Goal: Transaction & Acquisition: Book appointment/travel/reservation

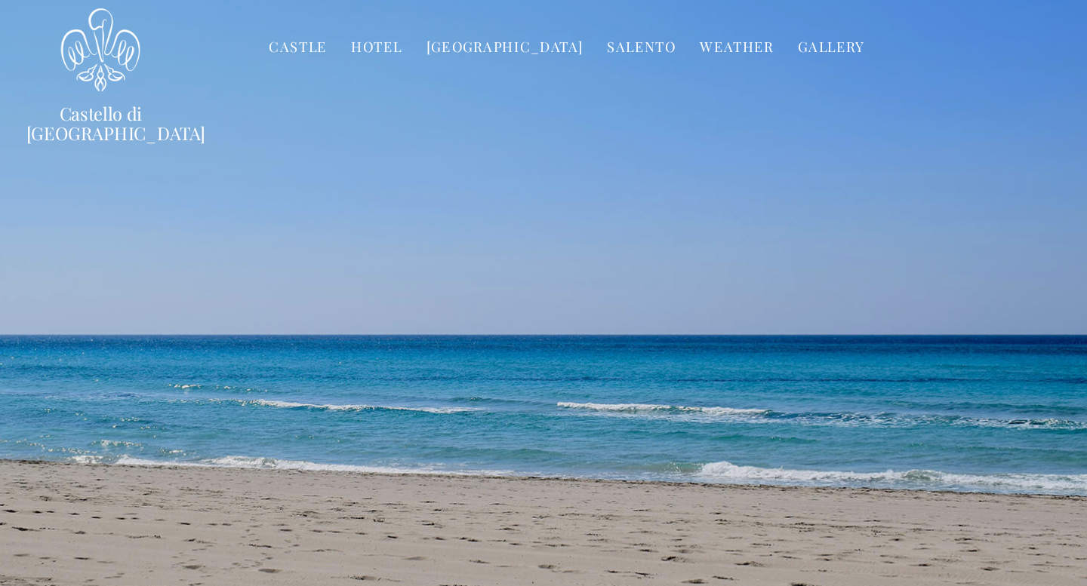
click at [451, 29] on link "Hotel" at bounding box center [441, 37] width 39 height 17
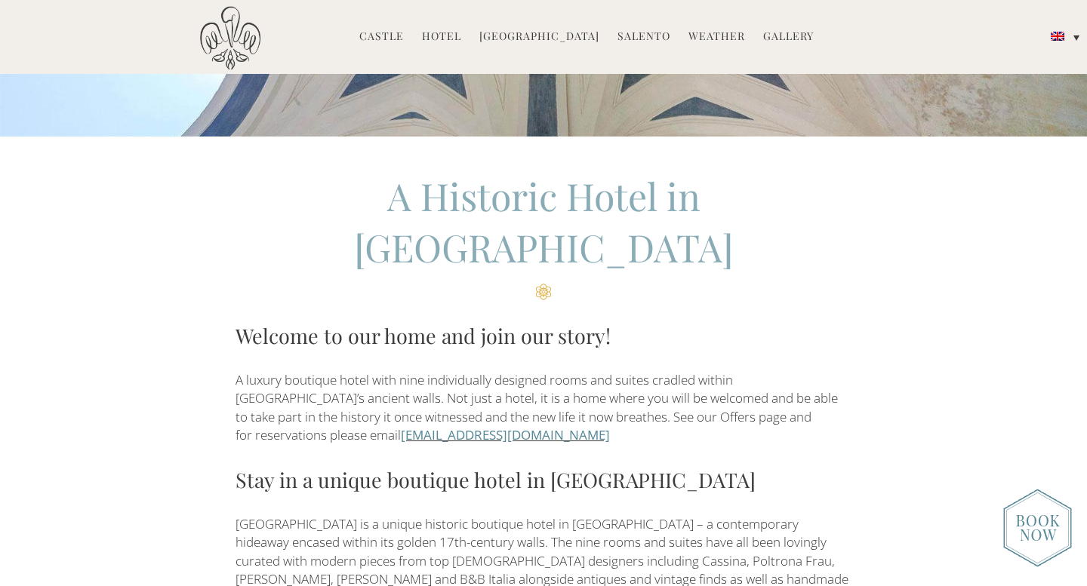
scroll to position [349, 0]
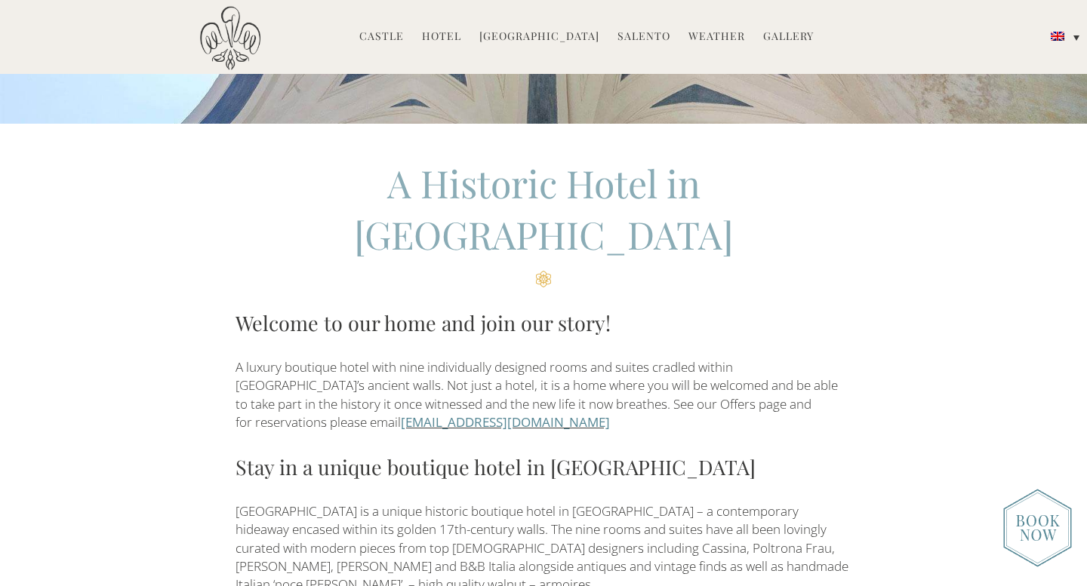
click at [704, 392] on div "A Historic Hotel in [GEOGRAPHIC_DATA] Welcome to our home and join our story! A…" at bounding box center [543, 376] width 617 height 437
click at [558, 414] on link "[EMAIL_ADDRESS][DOMAIN_NAME]" at bounding box center [505, 422] width 209 height 17
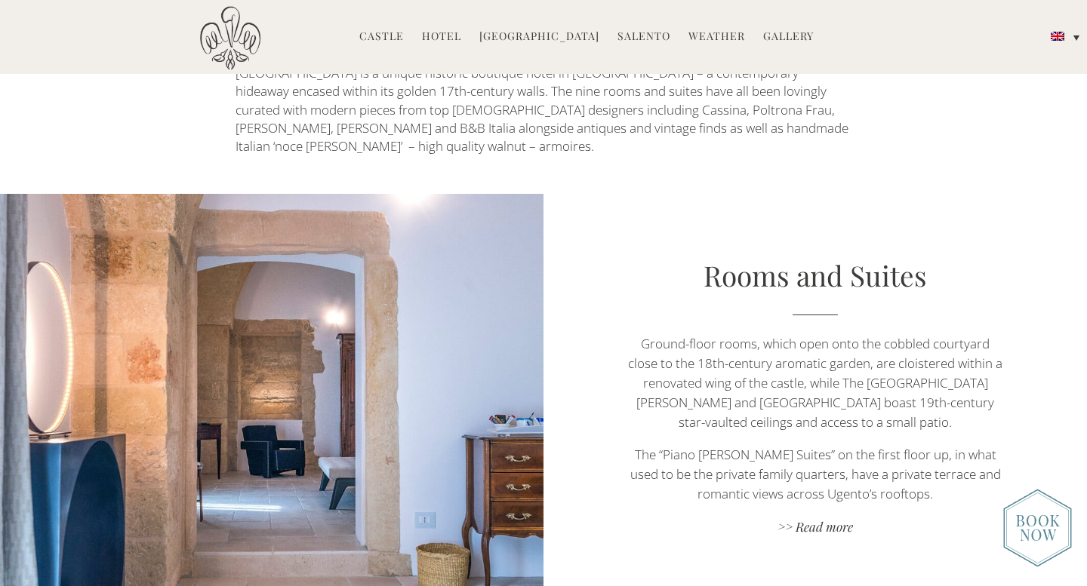
scroll to position [793, 0]
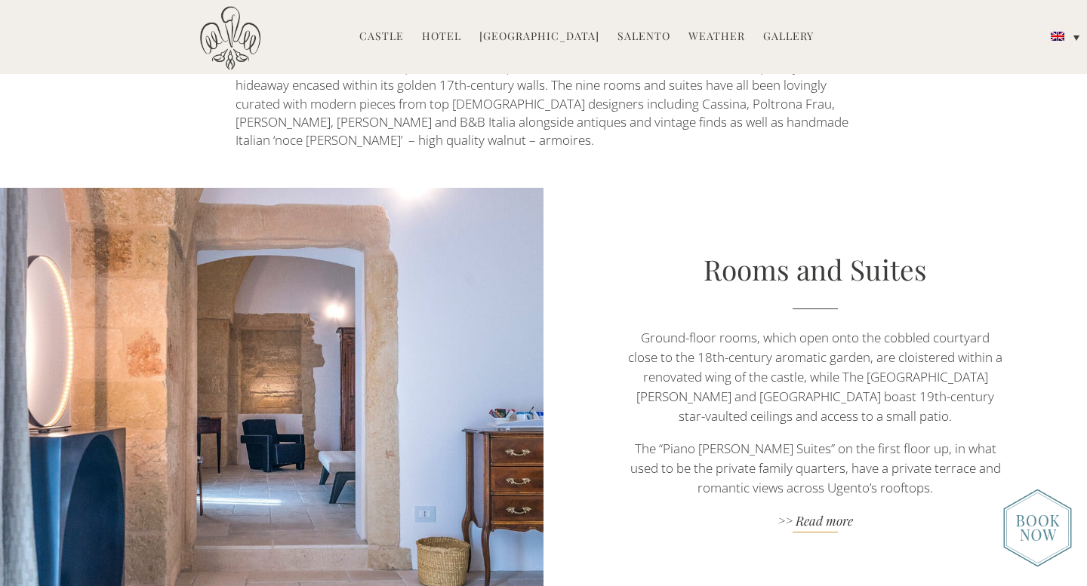
click at [823, 512] on link ">> Read more" at bounding box center [815, 522] width 380 height 20
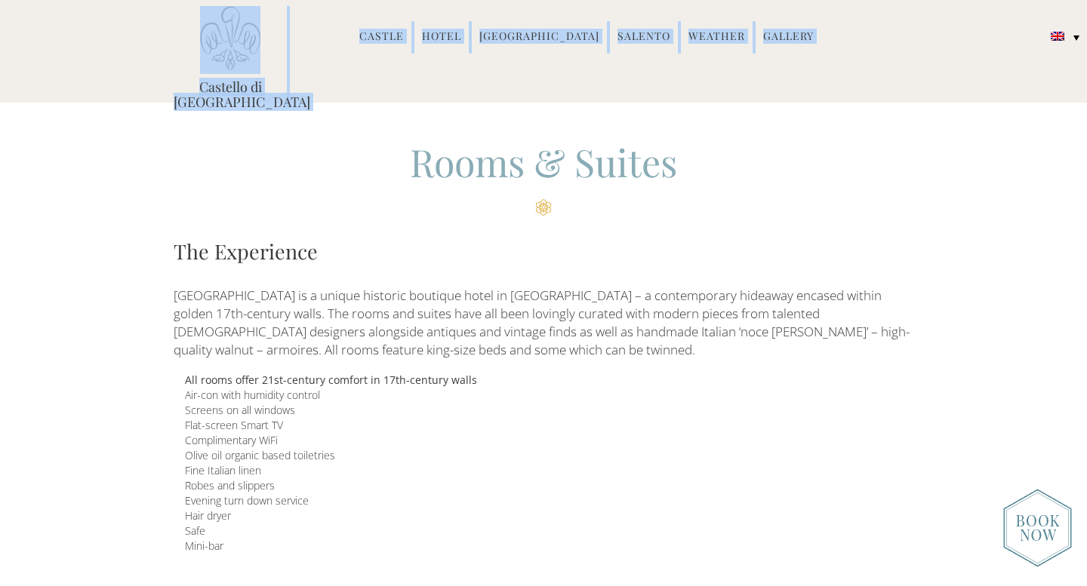
drag, startPoint x: 165, startPoint y: 83, endPoint x: 291, endPoint y: 84, distance: 125.3
click at [291, 84] on div "Castello di [GEOGRAPHIC_DATA] MENU [GEOGRAPHIC_DATA] History Frescoes Museum Ga…" at bounding box center [543, 56] width 762 height 101
copy div "[GEOGRAPHIC_DATA] MENU Castle History Frescoes Museum Garden Family Timeline of…"
